Goal: Transaction & Acquisition: Purchase product/service

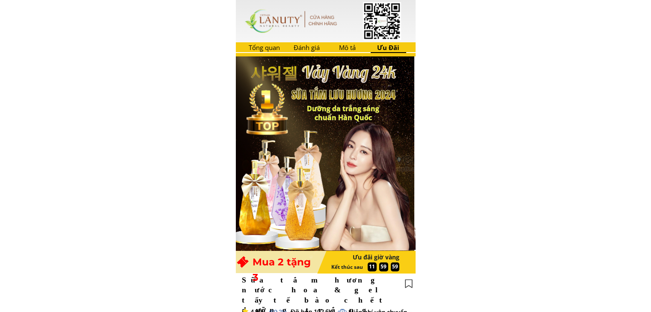
type input "chiến"
type input "0868818198"
type input "575 [PERSON_NAME]"
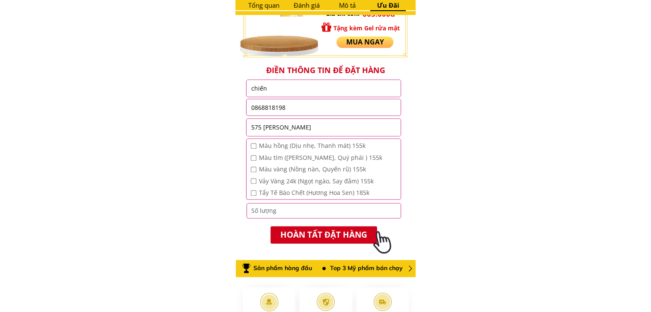
scroll to position [908, 0]
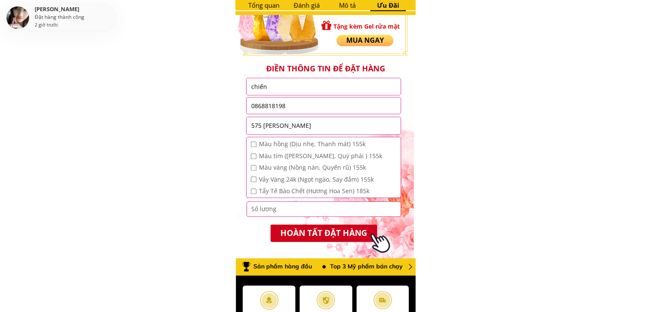
click at [252, 145] on input "checkbox" at bounding box center [254, 145] width 6 height 6
checkbox input "true"
click at [252, 156] on input "checkbox" at bounding box center [254, 157] width 6 height 6
checkbox input "true"
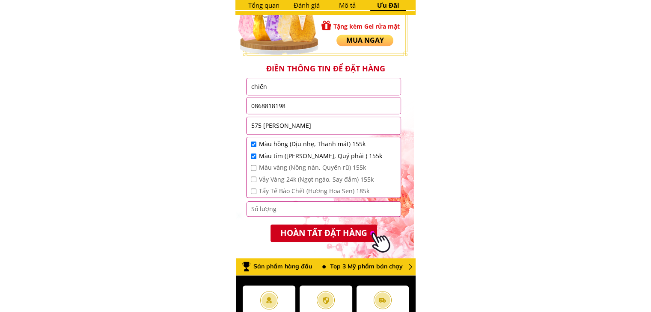
click at [254, 168] on input "checkbox" at bounding box center [254, 168] width 6 height 6
checkbox input "true"
click at [252, 180] on input "checkbox" at bounding box center [254, 180] width 6 height 6
checkbox input "true"
click at [252, 192] on input "checkbox" at bounding box center [254, 192] width 6 height 6
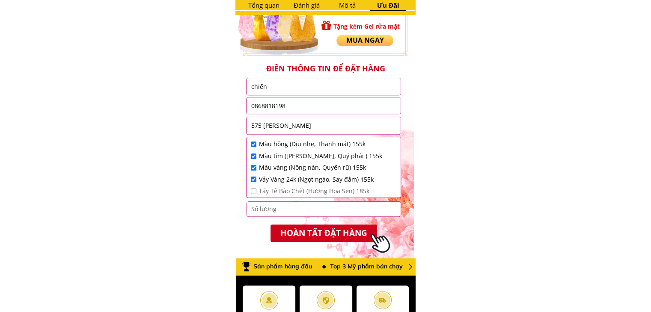
checkbox input "true"
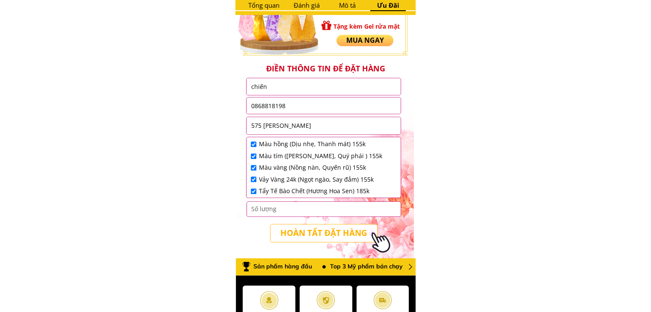
click at [298, 236] on p "HOÀN TẤT ĐẶT HÀNG" at bounding box center [323, 234] width 109 height 18
